Goal: Navigation & Orientation: Understand site structure

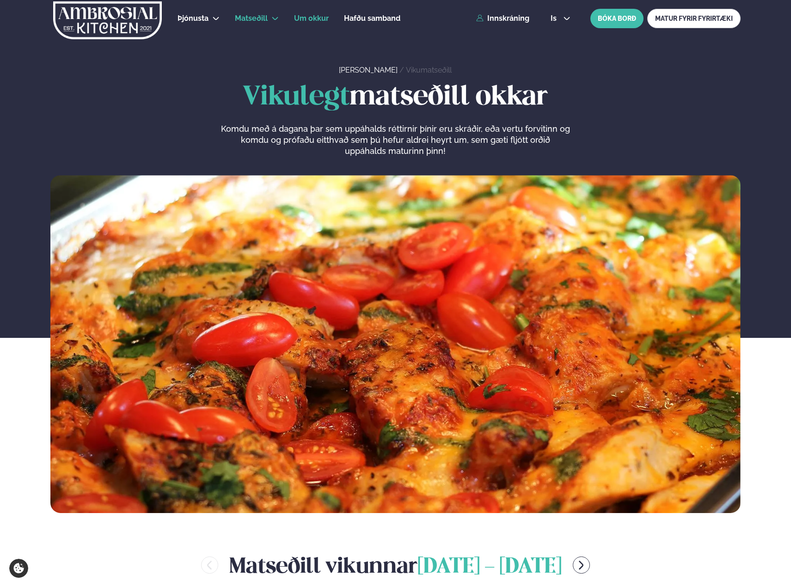
click at [306, 18] on span "Um okkur" at bounding box center [311, 18] width 35 height 9
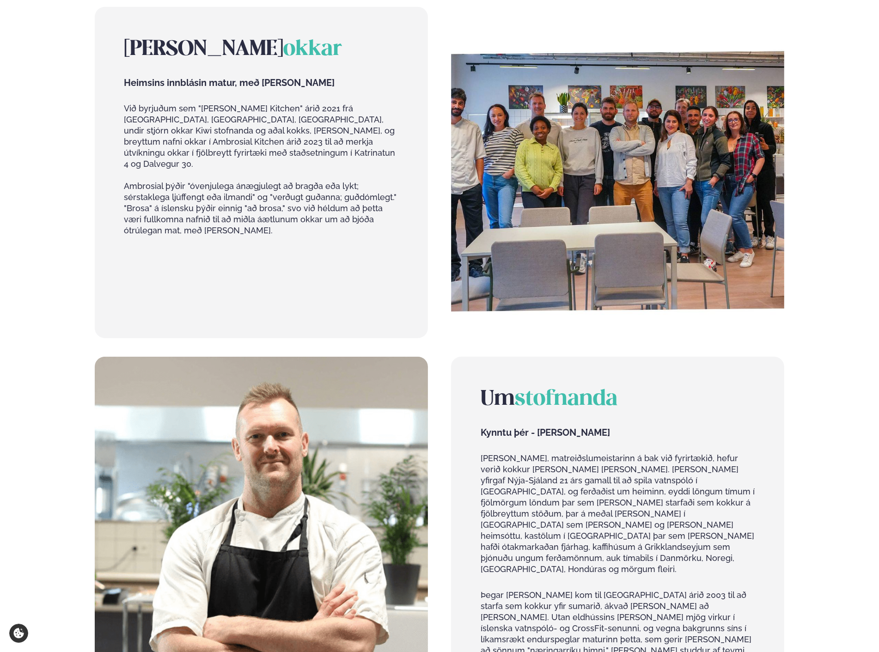
scroll to position [780, 0]
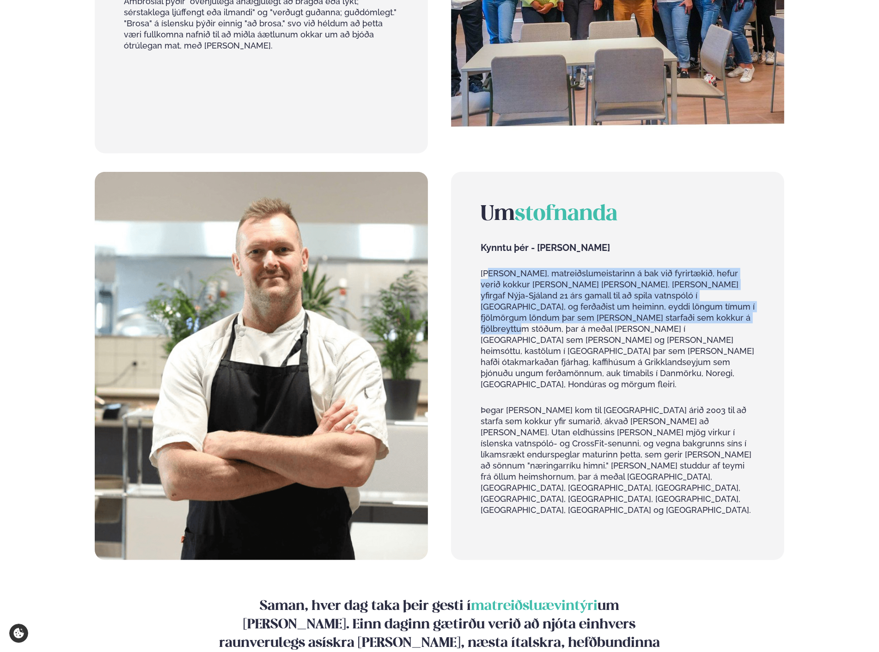
drag, startPoint x: 488, startPoint y: 259, endPoint x: 660, endPoint y: 305, distance: 177.5
click at [615, 305] on p "[PERSON_NAME], matreiðslumeistarinn á bak við fyrirtækið, hefur verið kokkur [P…" at bounding box center [618, 329] width 274 height 122
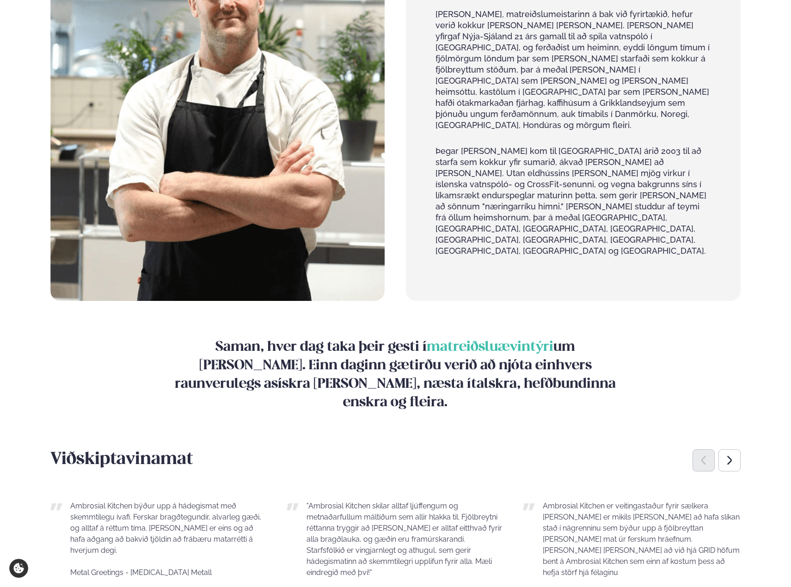
scroll to position [1205, 0]
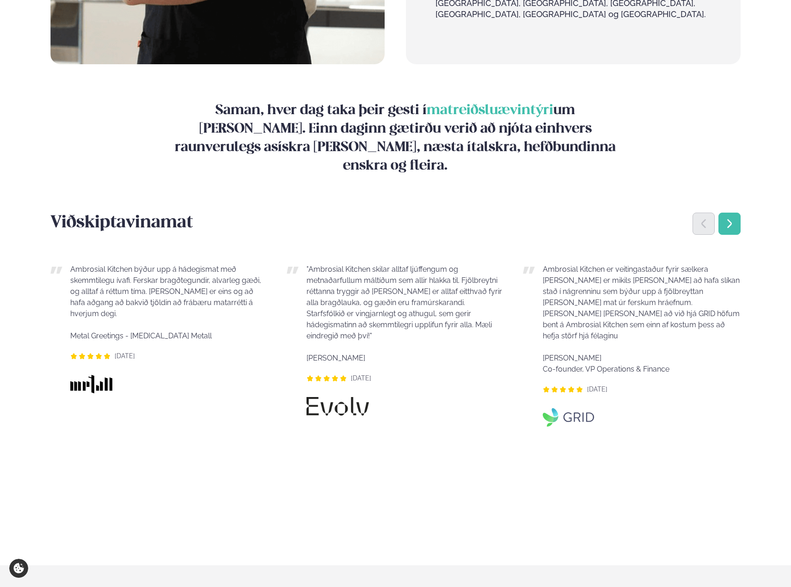
click at [615, 218] on icon "Next slide" at bounding box center [729, 223] width 11 height 11
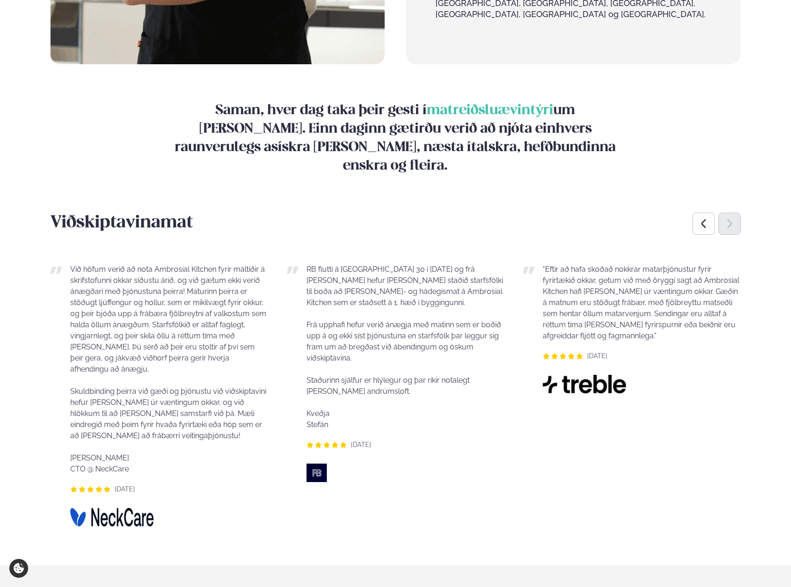
click at [615, 218] on icon "Next slide" at bounding box center [729, 223] width 11 height 11
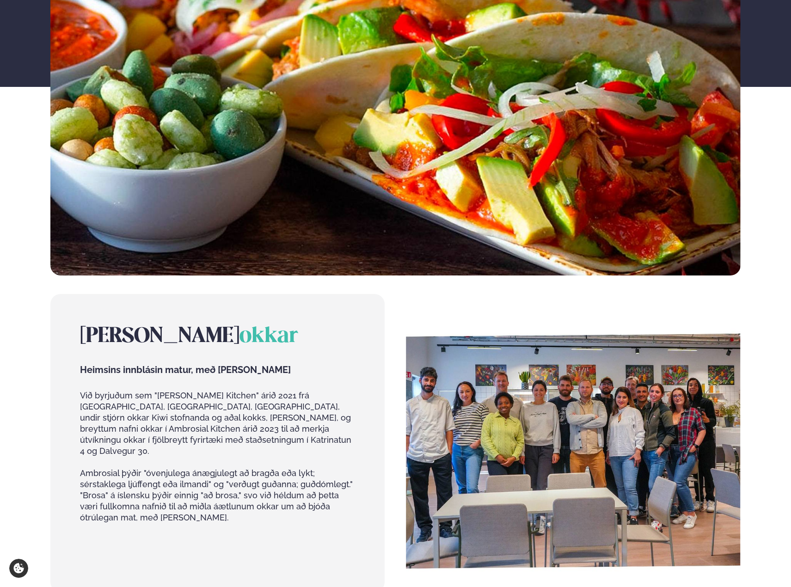
scroll to position [0, 0]
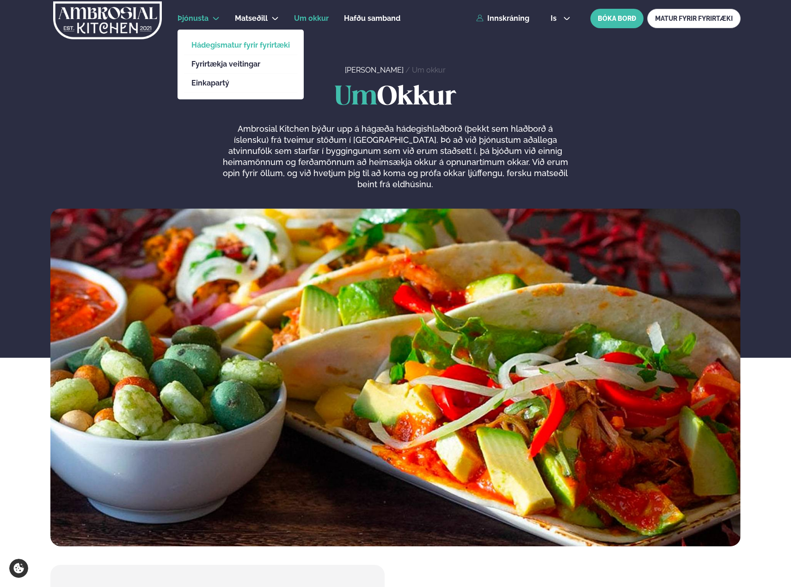
click at [201, 45] on link "Hádegismatur fyrir fyrirtæki" at bounding box center [240, 45] width 98 height 7
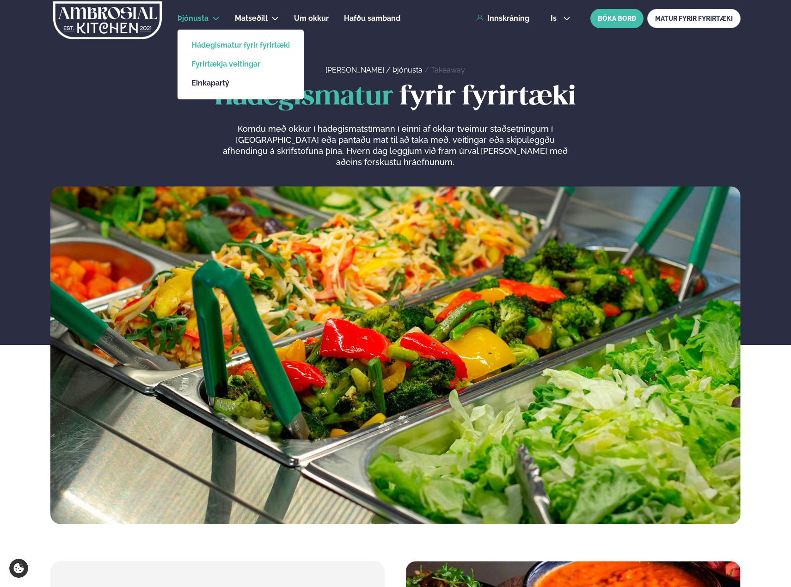
click at [205, 61] on link "Fyrirtækja veitingar" at bounding box center [240, 64] width 98 height 7
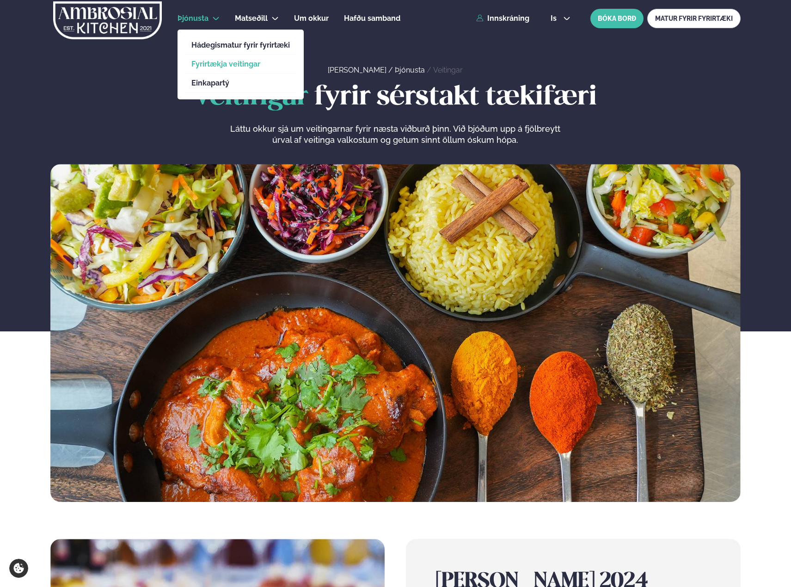
click at [194, 14] on span "Þjónusta" at bounding box center [192, 18] width 31 height 9
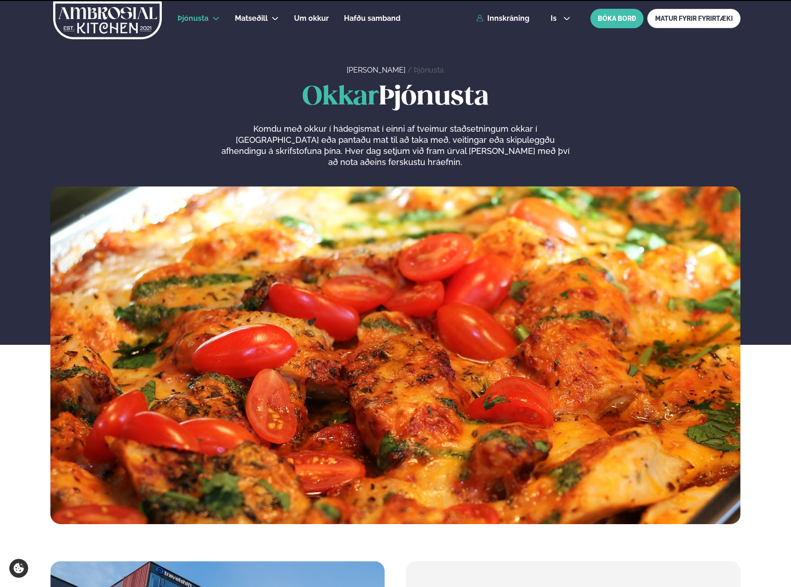
click at [129, 18] on img at bounding box center [107, 20] width 110 height 38
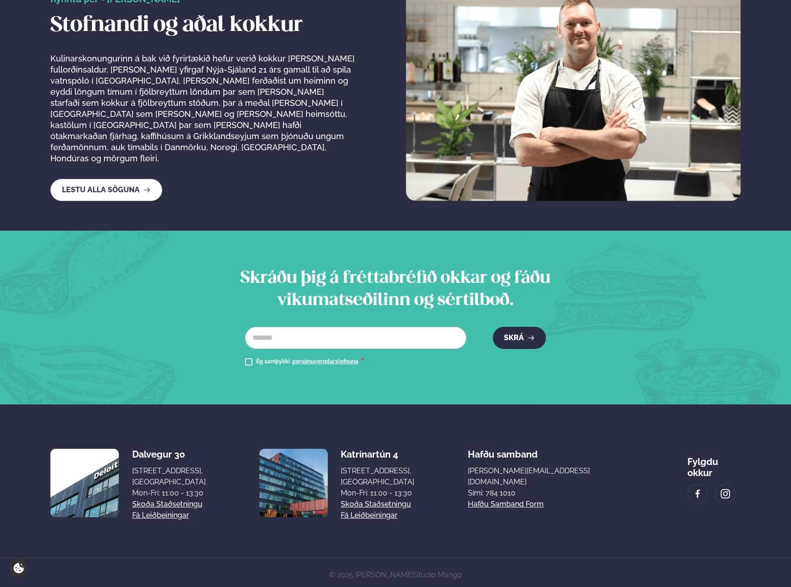
scroll to position [1754, 0]
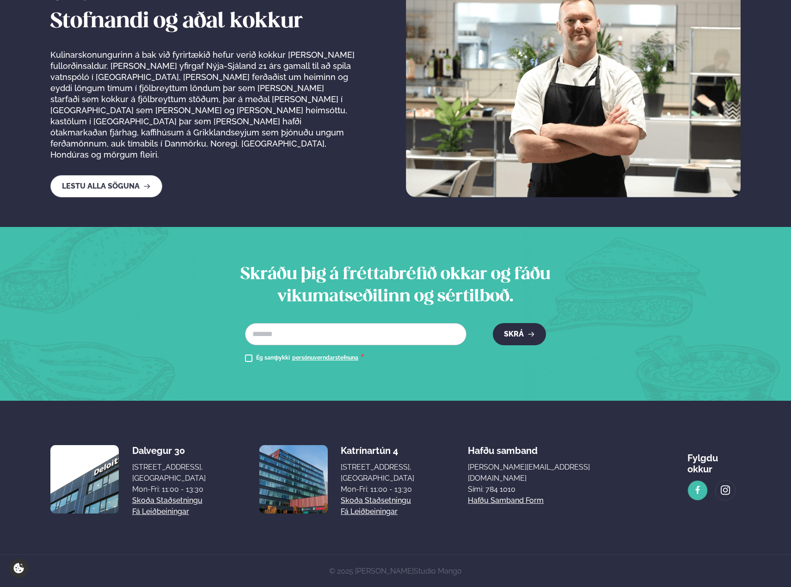
click at [615, 483] on link at bounding box center [697, 490] width 19 height 19
